Goal: Use online tool/utility

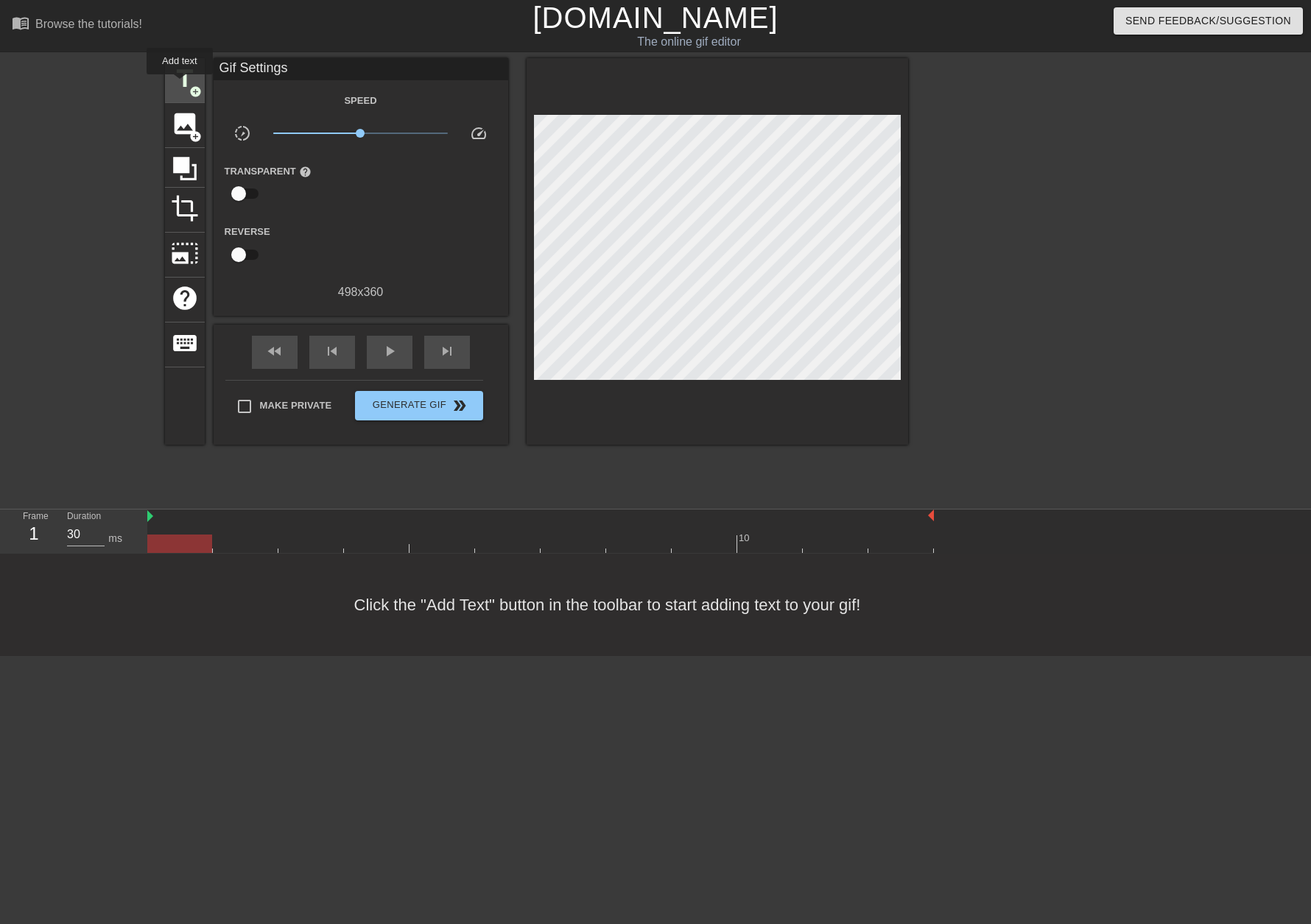
click at [180, 84] on span "title" at bounding box center [184, 78] width 28 height 28
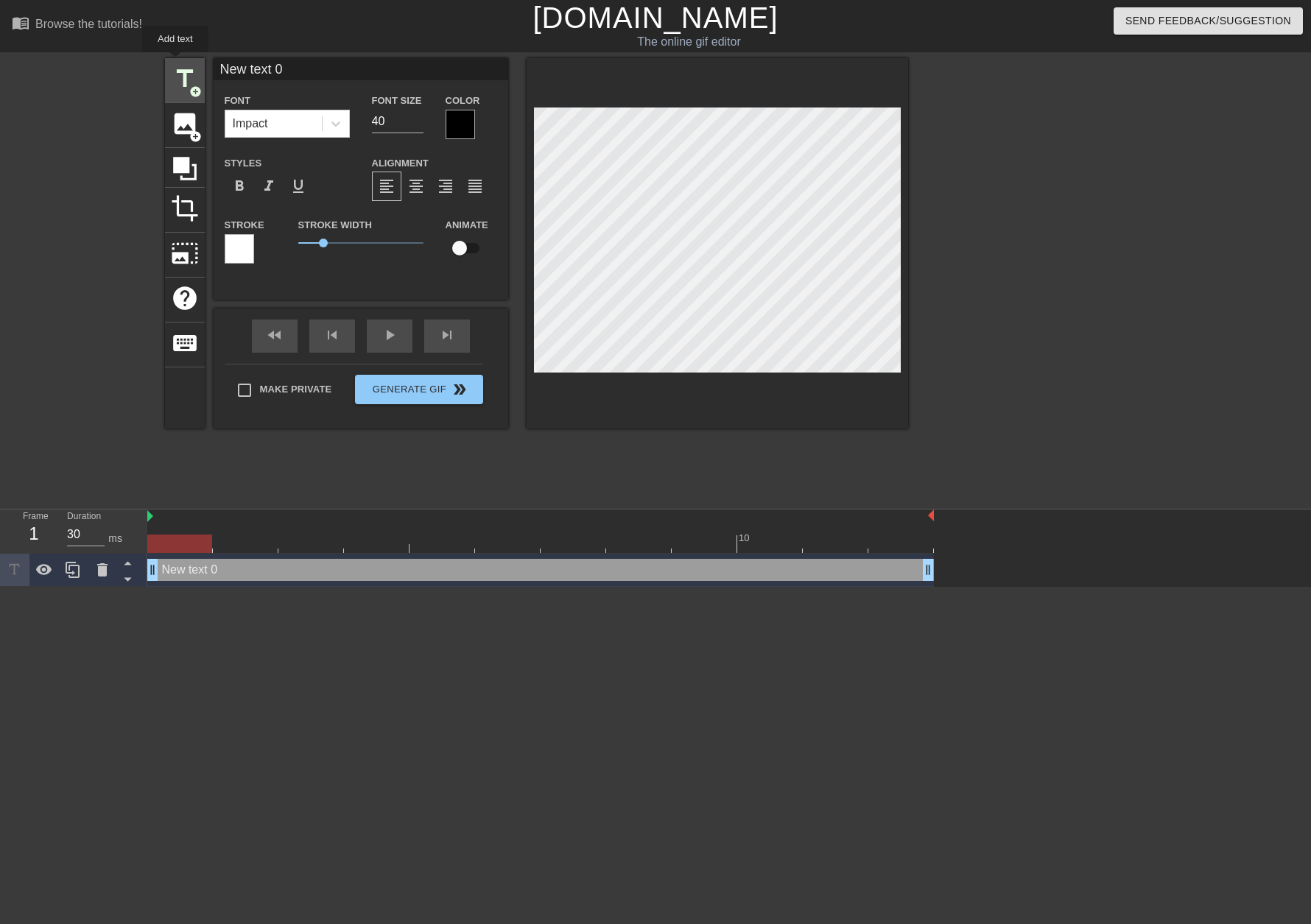
drag, startPoint x: 321, startPoint y: 61, endPoint x: 175, endPoint y: 63, distance: 146.0
click at [175, 63] on div "title add_circle image add_circle crop photo_size_select_large help keyboard Ne…" at bounding box center [537, 243] width 743 height 371
type input "Bugs"
click at [473, 128] on div "Color" at bounding box center [471, 115] width 52 height 48
click at [460, 128] on div at bounding box center [460, 124] width 29 height 29
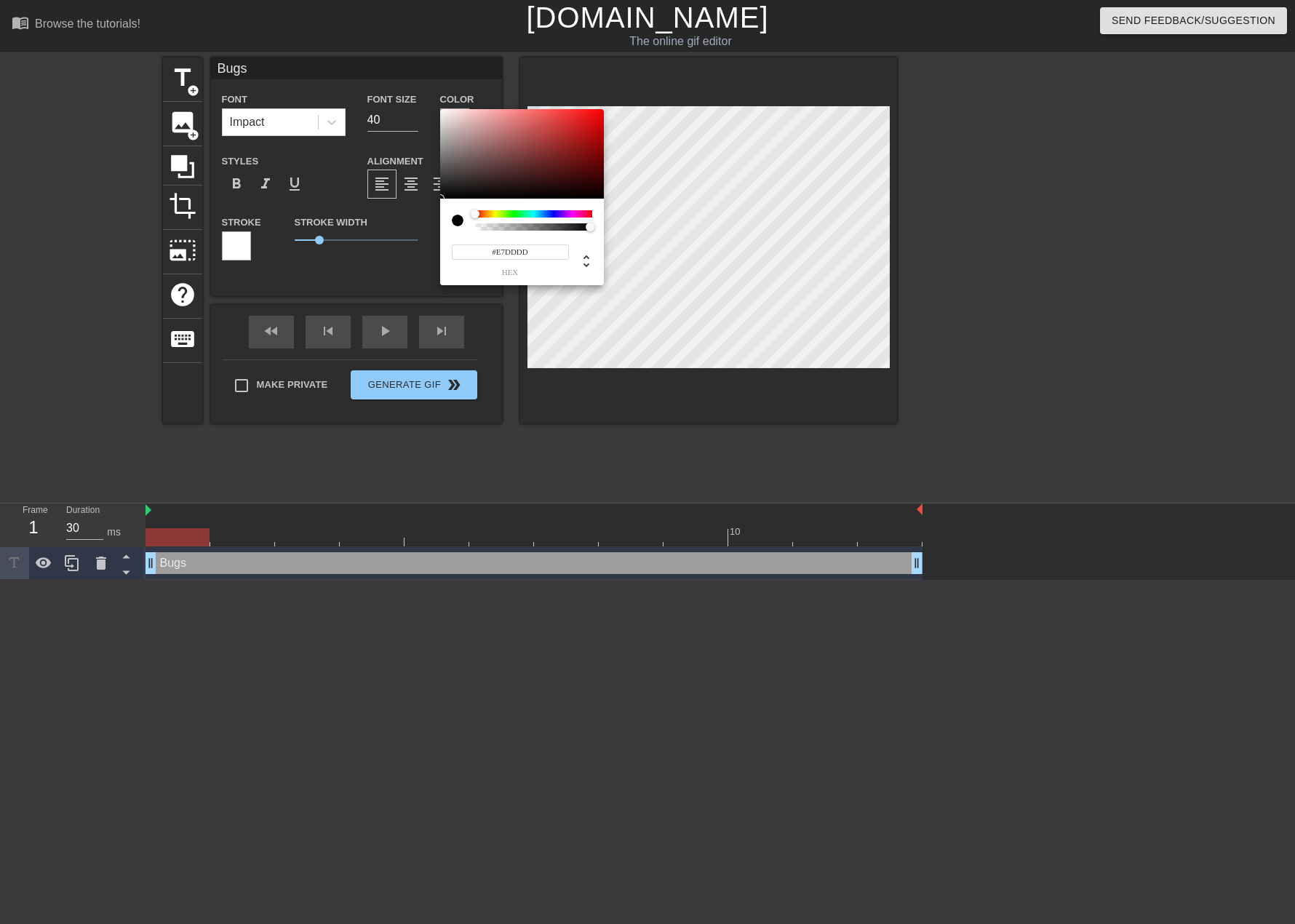
type input "#FFFFFF"
drag, startPoint x: 459, startPoint y: 135, endPoint x: 407, endPoint y: 105, distance: 60.0
click at [413, 102] on div "#FFFFFF hex" at bounding box center [648, 462] width 1295 height 924
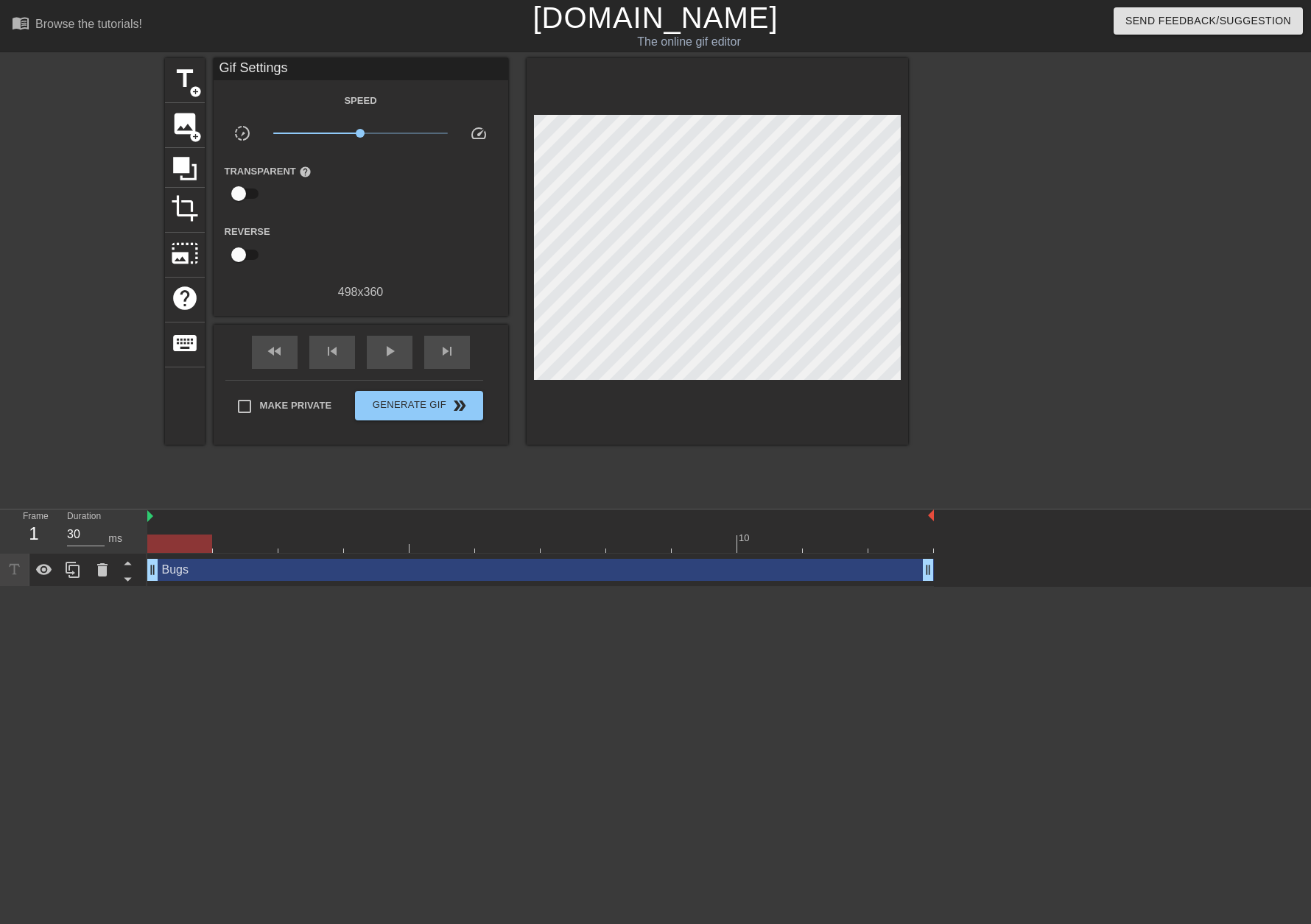
click at [209, 569] on div "Bugs drag_handle drag_handle" at bounding box center [540, 570] width 787 height 22
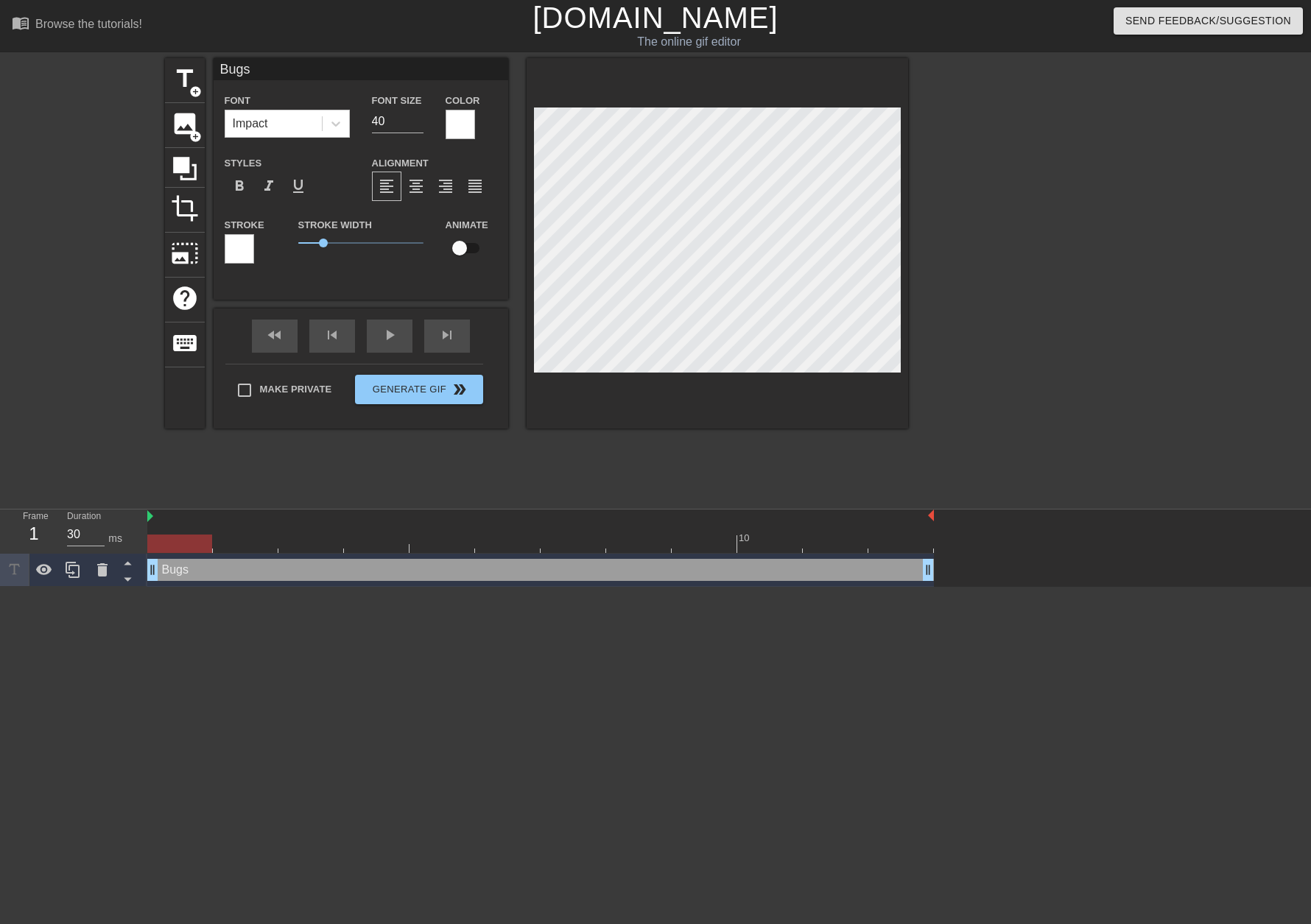
click at [230, 245] on div at bounding box center [239, 248] width 29 height 29
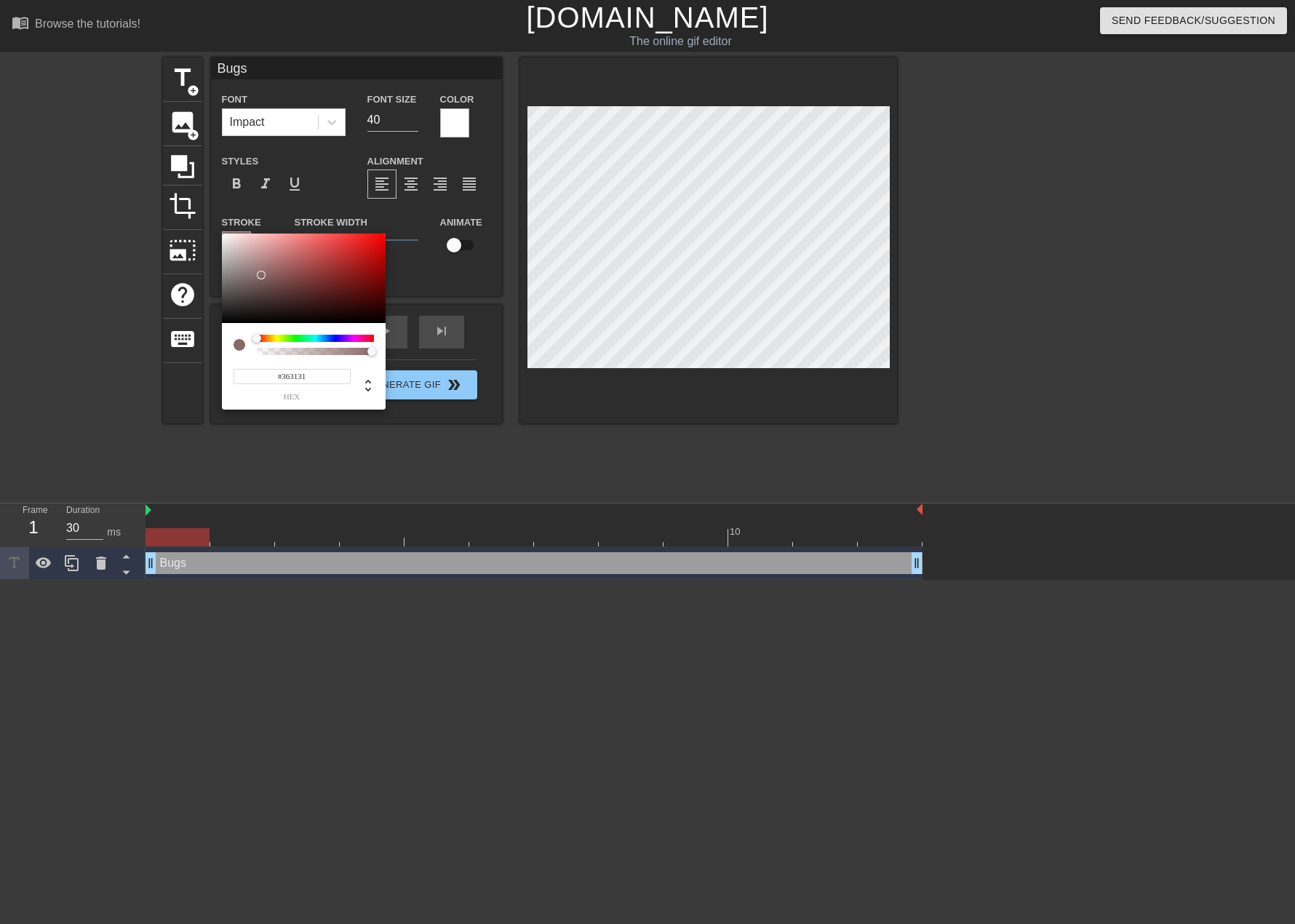
type input "#000000"
drag, startPoint x: 258, startPoint y: 270, endPoint x: 208, endPoint y: 350, distance: 94.3
click at [208, 350] on div "#000000 hex" at bounding box center [648, 462] width 1295 height 924
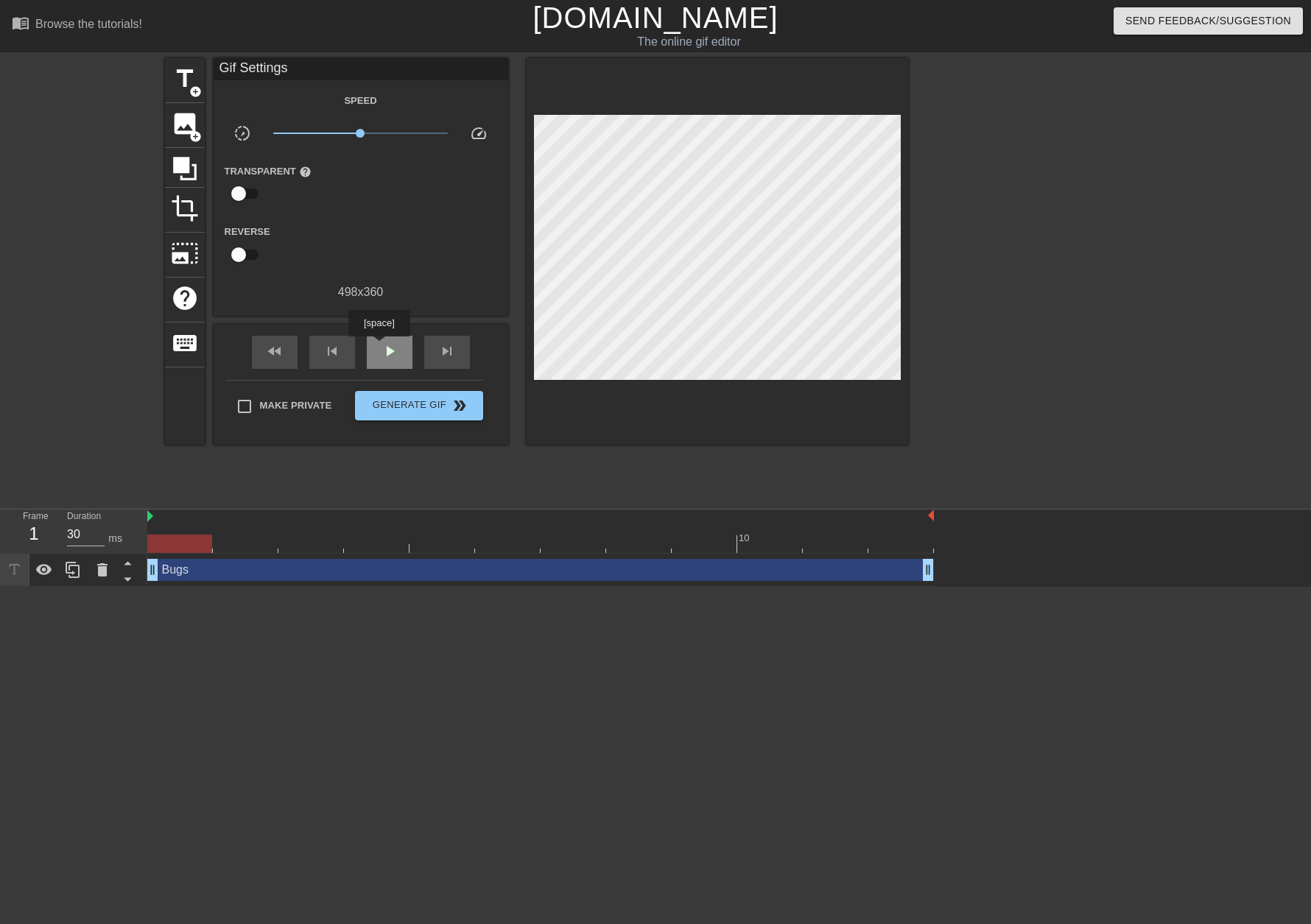
click at [379, 347] on div "play_arrow" at bounding box center [390, 352] width 45 height 34
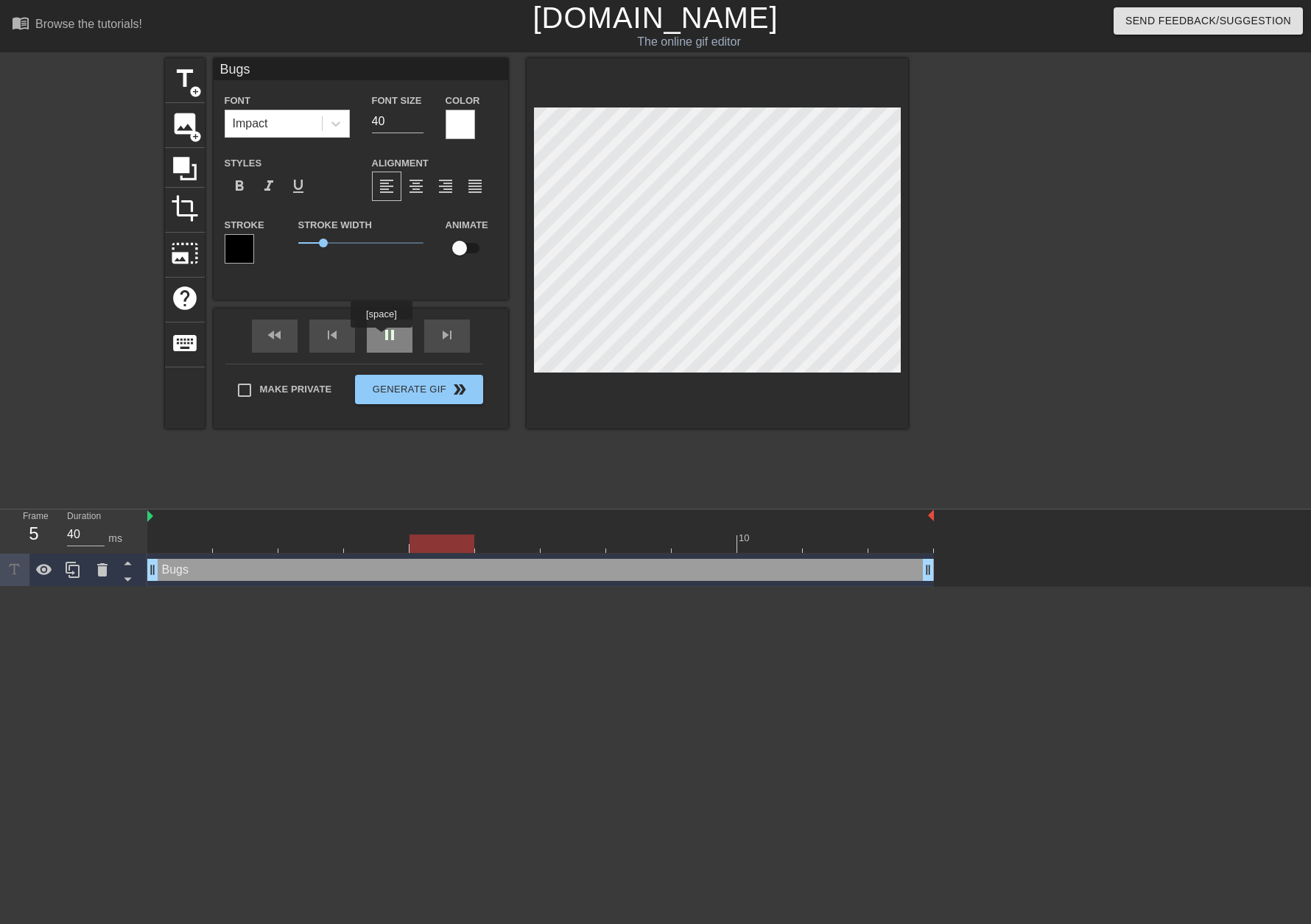
type input "30"
click at [381, 338] on div "pause" at bounding box center [390, 336] width 45 height 34
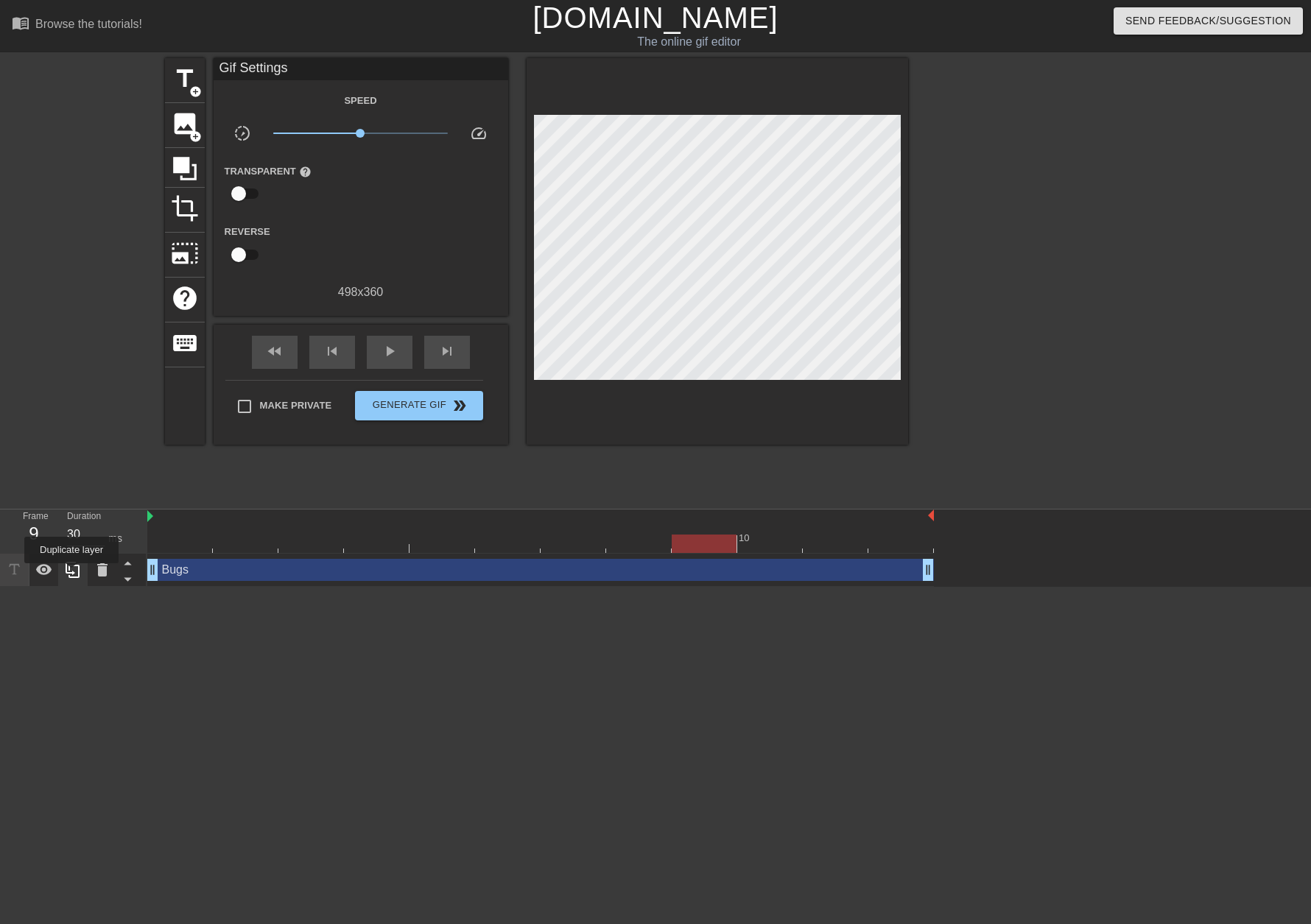
click at [72, 574] on icon at bounding box center [72, 570] width 14 height 16
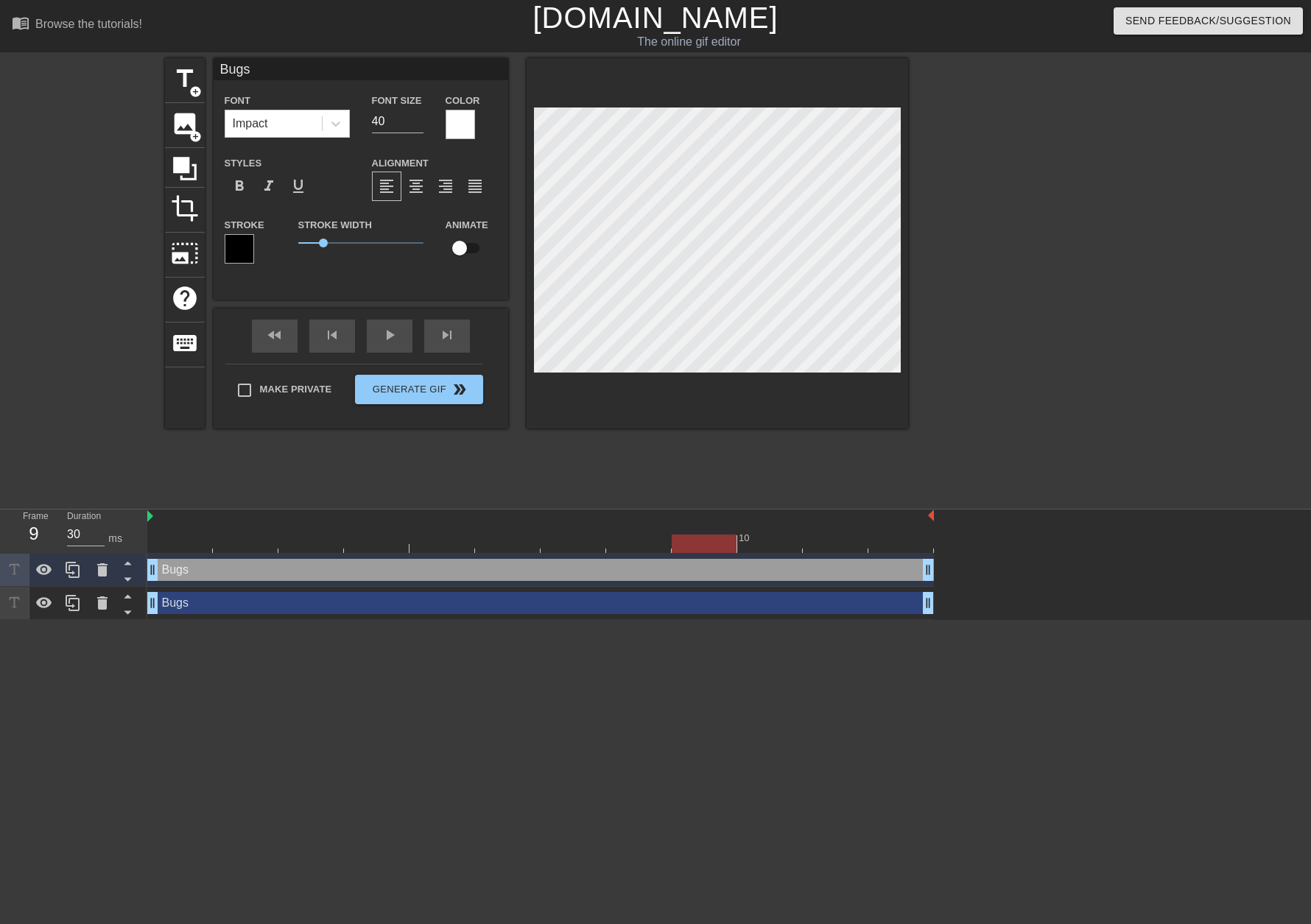
drag, startPoint x: 347, startPoint y: 63, endPoint x: 167, endPoint y: 57, distance: 180.1
click at [167, 57] on div "menu_book Browse the tutorials! [DOMAIN_NAME] The online gif editor Send Feedba…" at bounding box center [656, 310] width 1311 height 620
type input "[PERSON_NAME]"
click at [102, 295] on div "title add_circle image add_circle crop photo_size_select_large help keyboard [P…" at bounding box center [656, 278] width 1311 height 442
click at [386, 343] on span "play_arrow" at bounding box center [389, 335] width 17 height 17
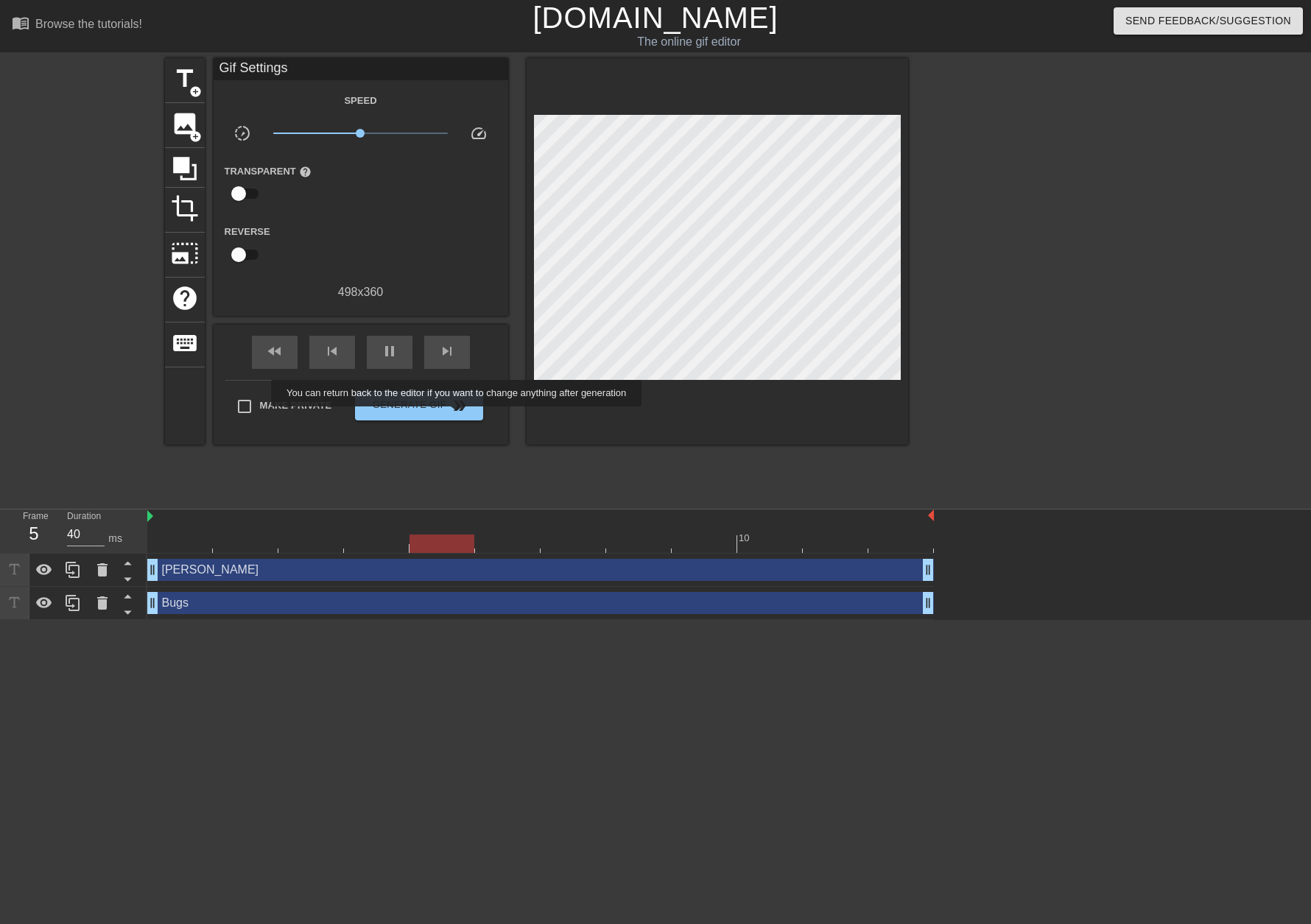
type input "30"
click at [457, 412] on span "double_arrow" at bounding box center [459, 405] width 17 height 17
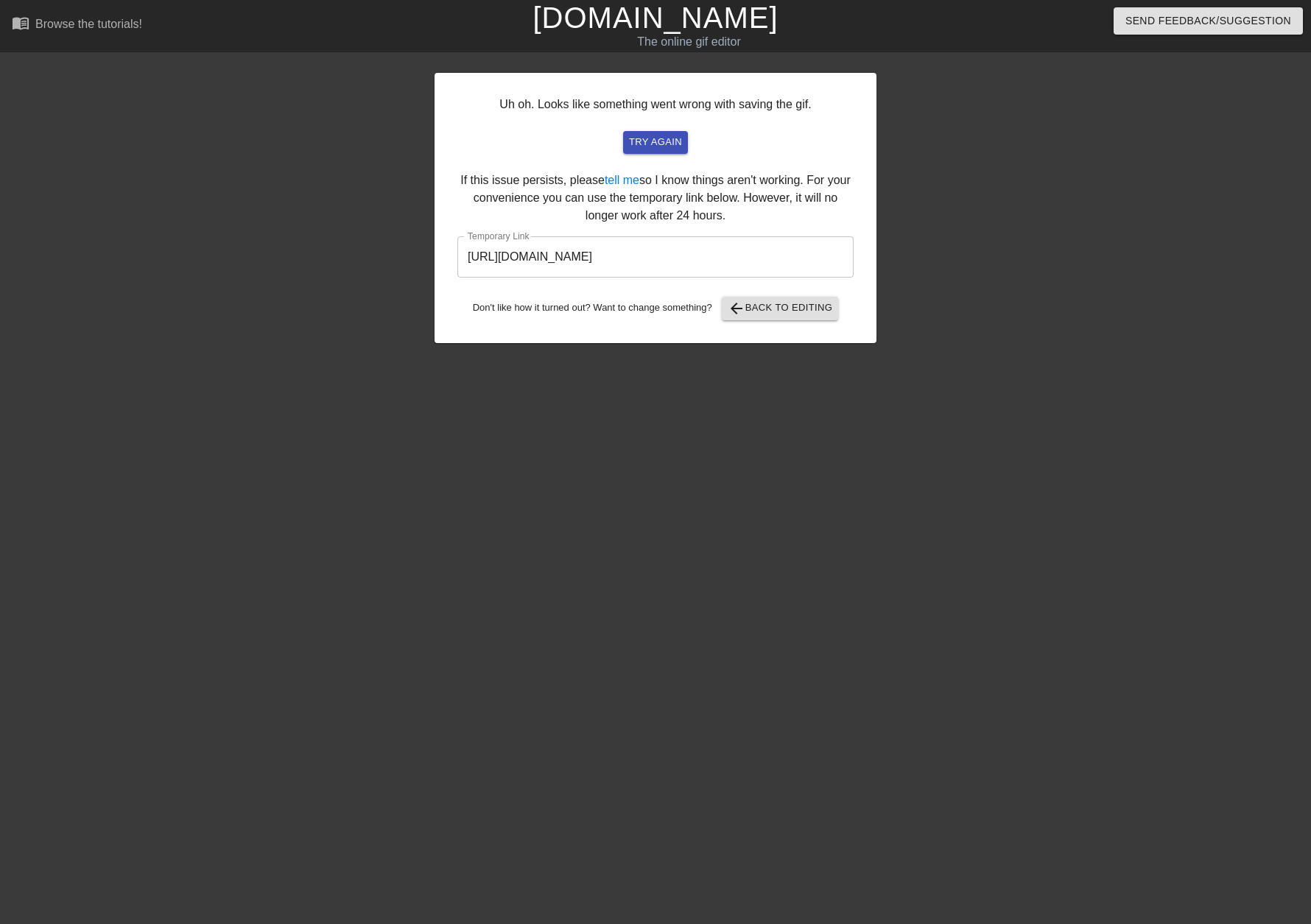
click at [670, 256] on input "[URL][DOMAIN_NAME]" at bounding box center [655, 257] width 396 height 41
